Goal: Navigation & Orientation: Find specific page/section

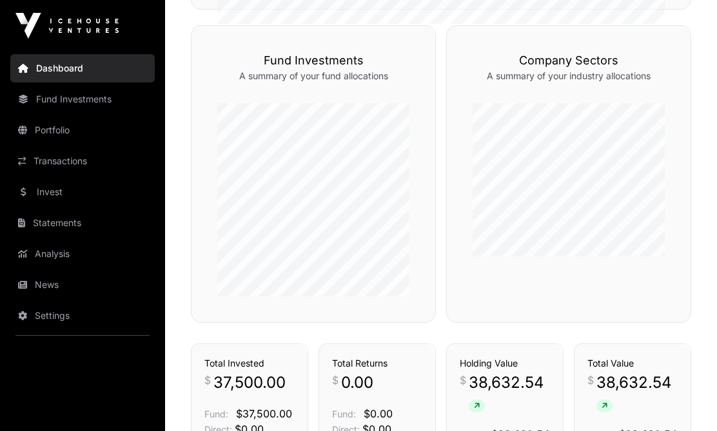
scroll to position [604, 0]
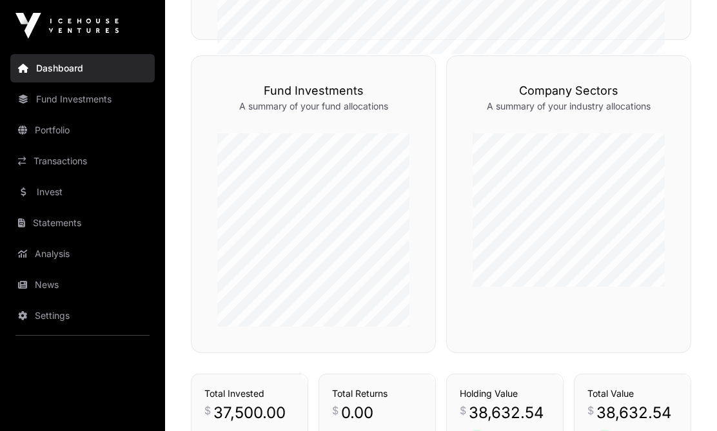
click at [75, 96] on link "Fund Investments" at bounding box center [82, 99] width 144 height 28
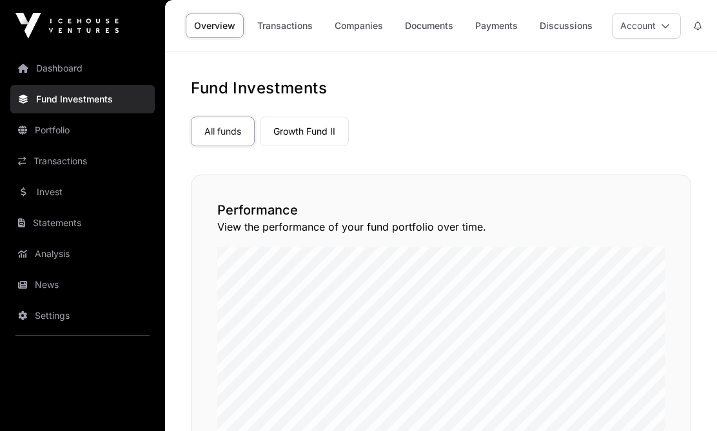
click at [290, 28] on link "Transactions" at bounding box center [285, 26] width 72 height 25
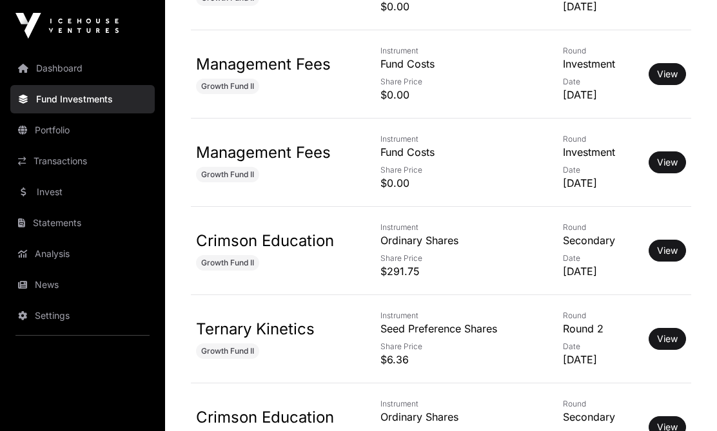
scroll to position [1261, 0]
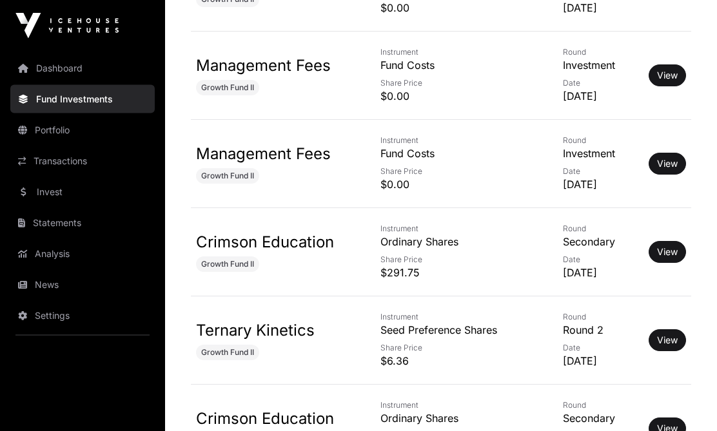
click at [46, 190] on link "Invest" at bounding box center [82, 192] width 144 height 28
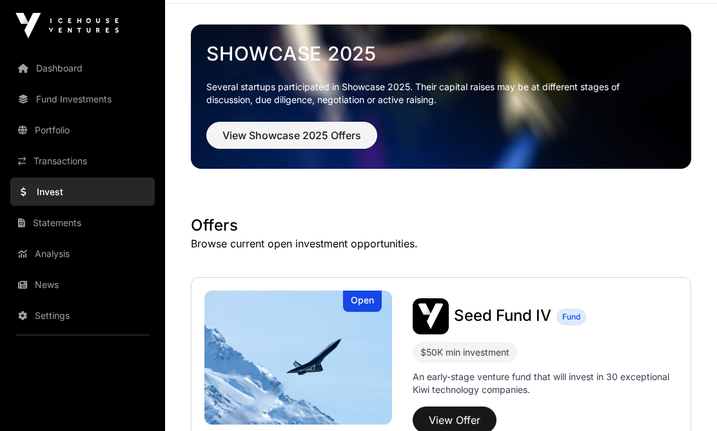
scroll to position [49, 0]
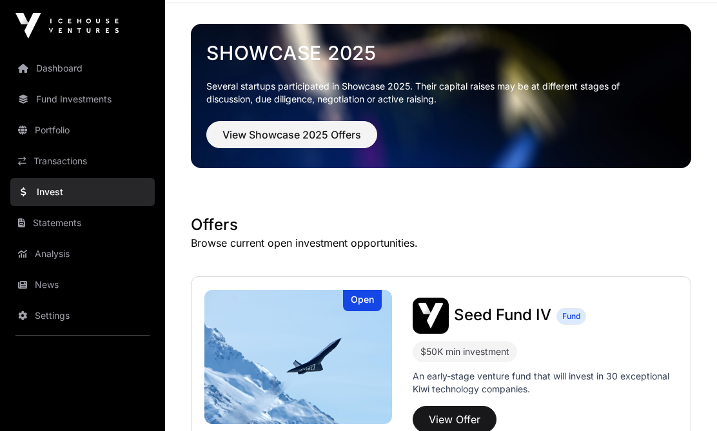
click at [281, 130] on span "View Showcase 2025 Offers" at bounding box center [291, 134] width 139 height 15
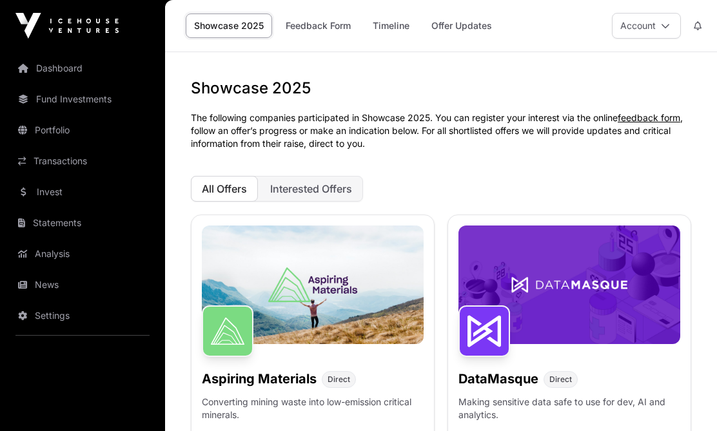
click at [320, 21] on link "Feedback Form" at bounding box center [318, 26] width 82 height 25
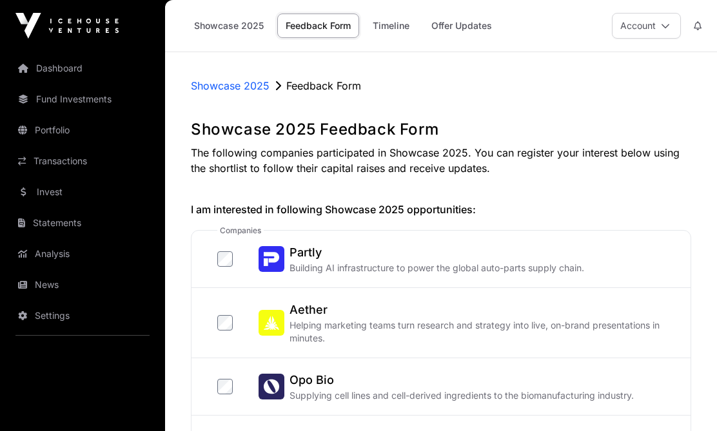
click at [397, 21] on link "Timeline" at bounding box center [391, 26] width 54 height 25
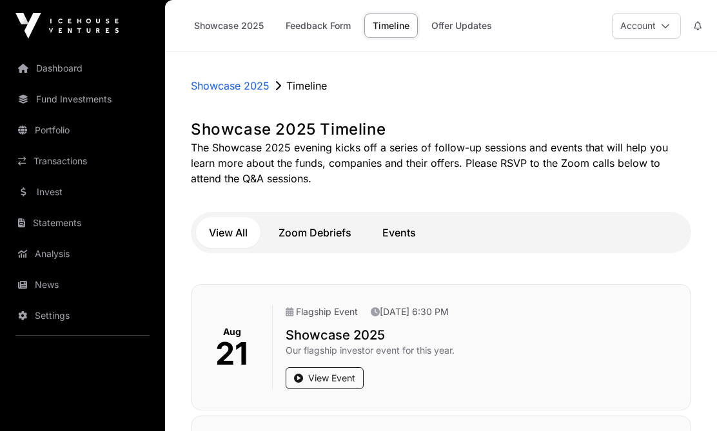
click at [467, 21] on link "Offer Updates" at bounding box center [461, 26] width 77 height 25
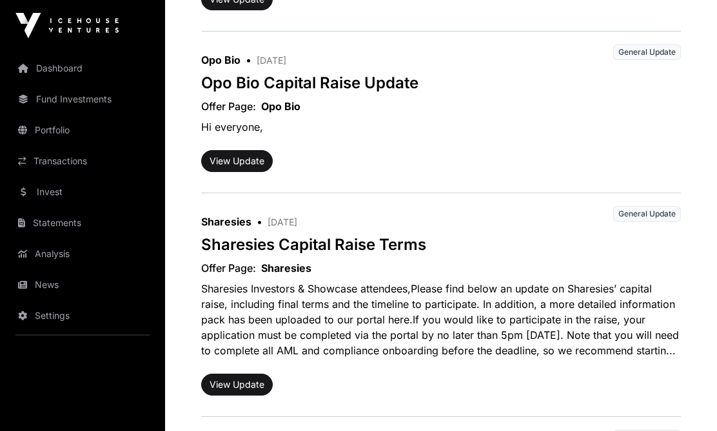
scroll to position [443, 0]
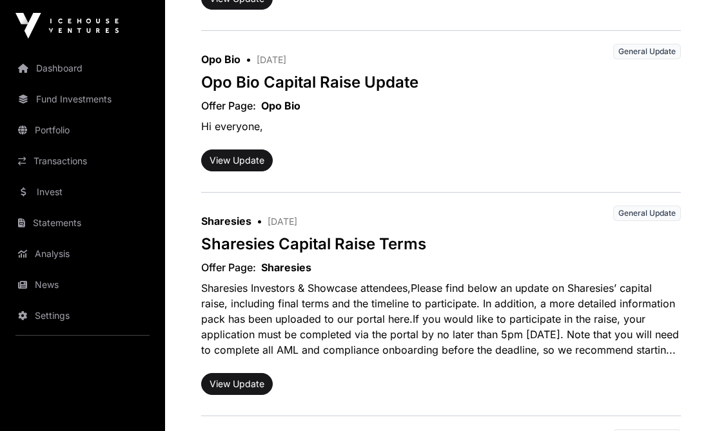
click at [55, 223] on link "Statements" at bounding box center [82, 223] width 144 height 28
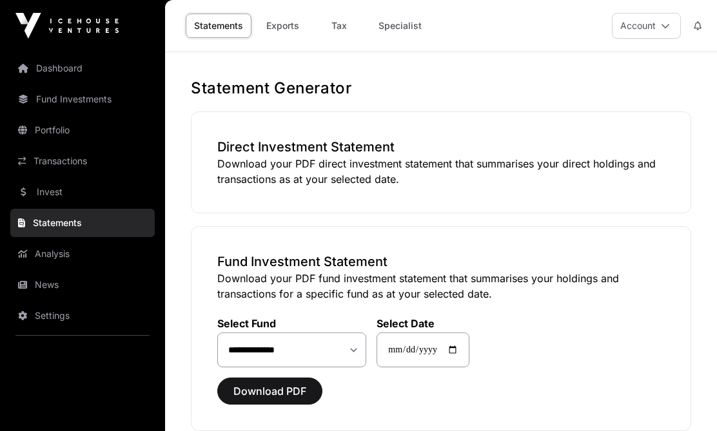
click at [45, 131] on link "Portfolio" at bounding box center [82, 130] width 144 height 28
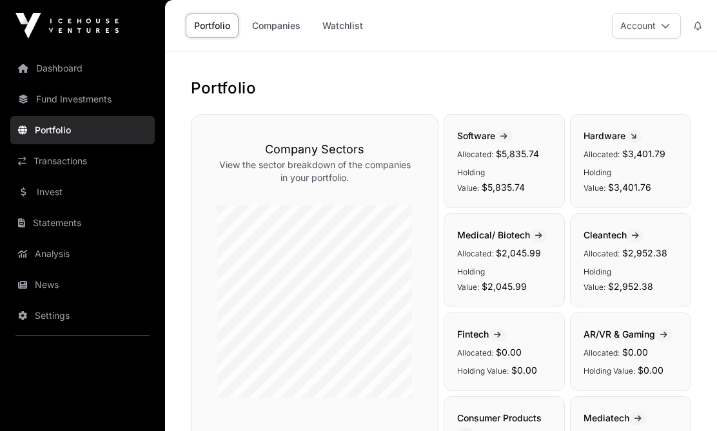
click at [272, 21] on link "Companies" at bounding box center [276, 26] width 65 height 25
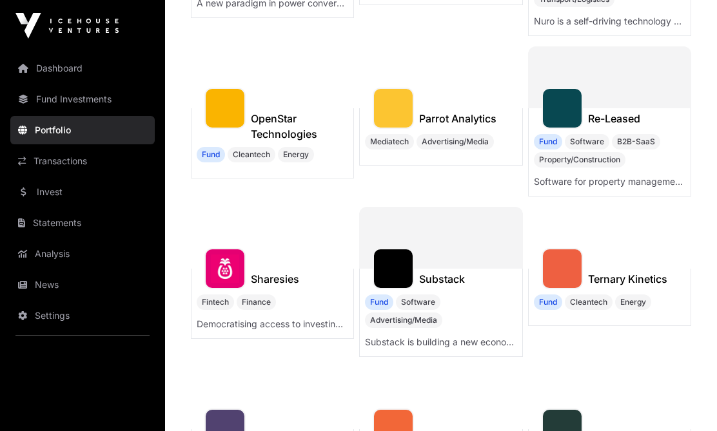
scroll to position [755, 0]
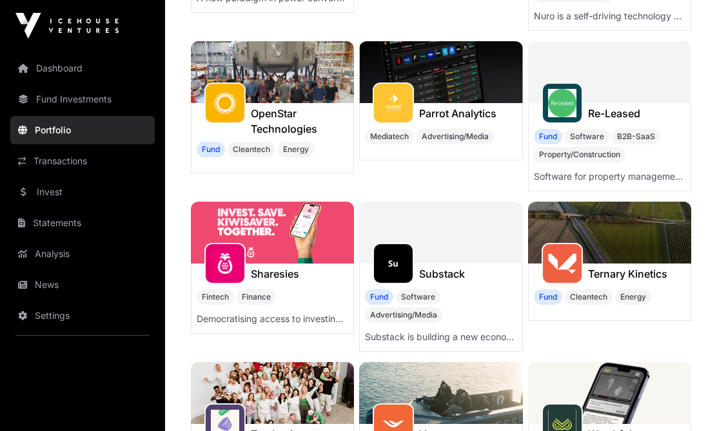
click at [75, 96] on link "Fund Investments" at bounding box center [82, 99] width 144 height 28
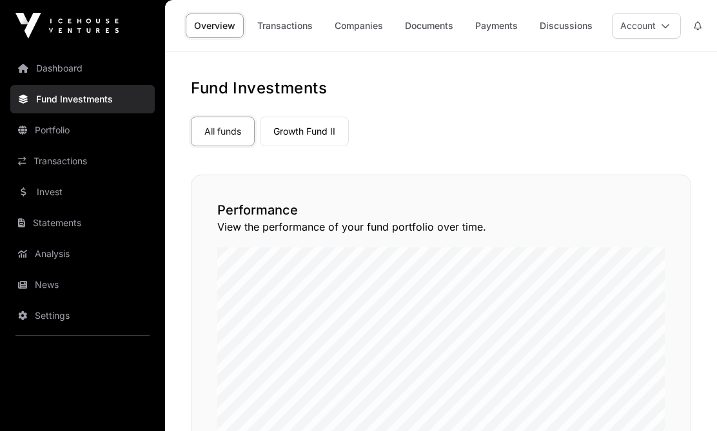
click at [283, 28] on link "Transactions" at bounding box center [285, 26] width 72 height 25
click at [501, 25] on link "Payments" at bounding box center [496, 26] width 59 height 25
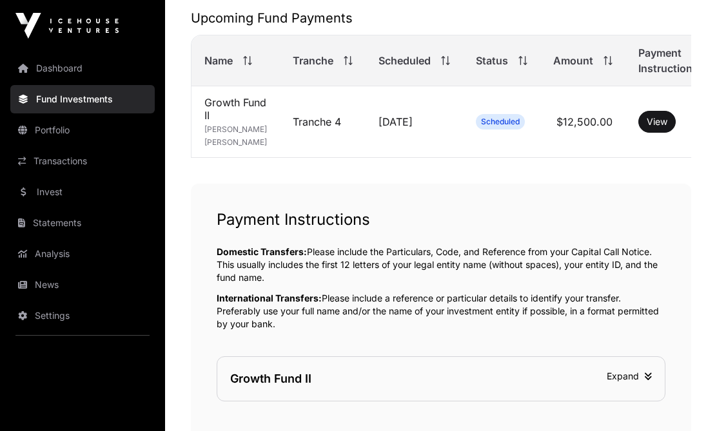
scroll to position [273, 0]
click at [647, 380] on icon at bounding box center [648, 375] width 8 height 9
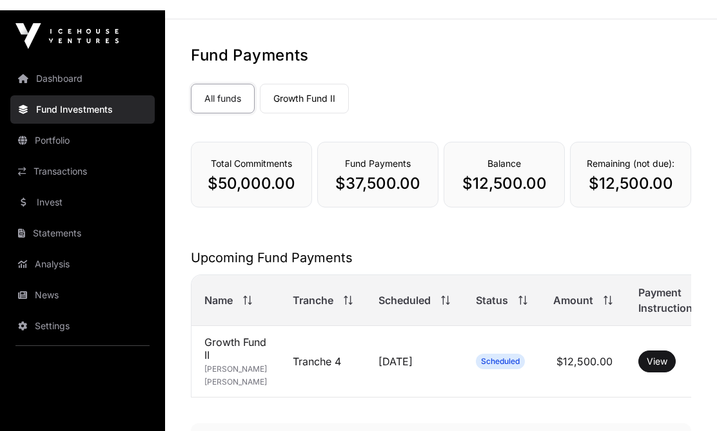
scroll to position [33, 0]
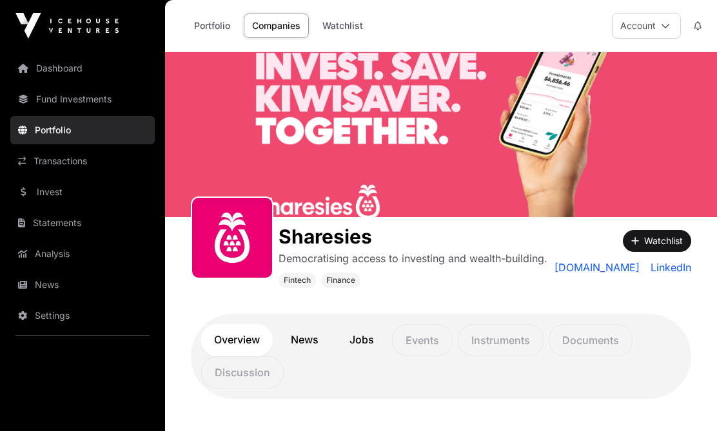
click at [68, 64] on link "Dashboard" at bounding box center [82, 68] width 144 height 28
